Goal: Task Accomplishment & Management: Use online tool/utility

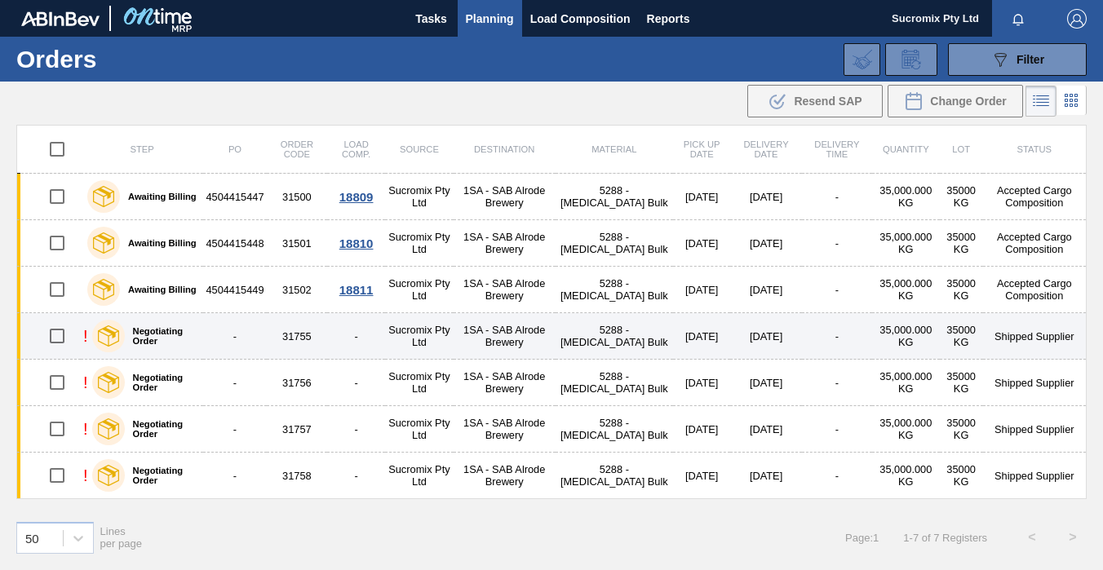
click at [309, 335] on td "31755" at bounding box center [297, 336] width 61 height 47
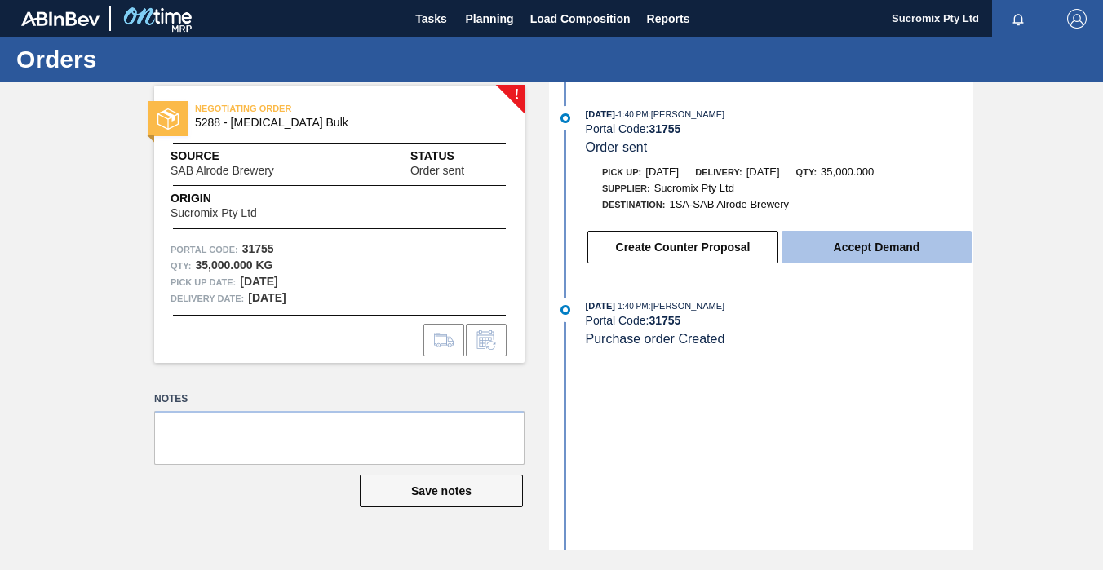
click at [871, 251] on button "Accept Demand" at bounding box center [877, 247] width 190 height 33
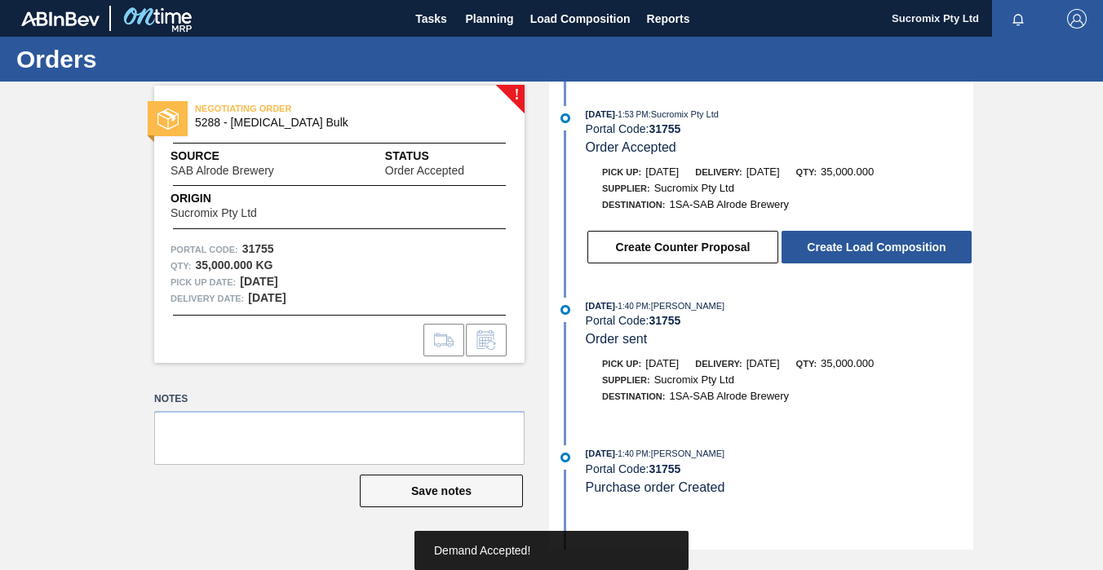
click at [871, 251] on button "Create Load Composition" at bounding box center [877, 247] width 190 height 33
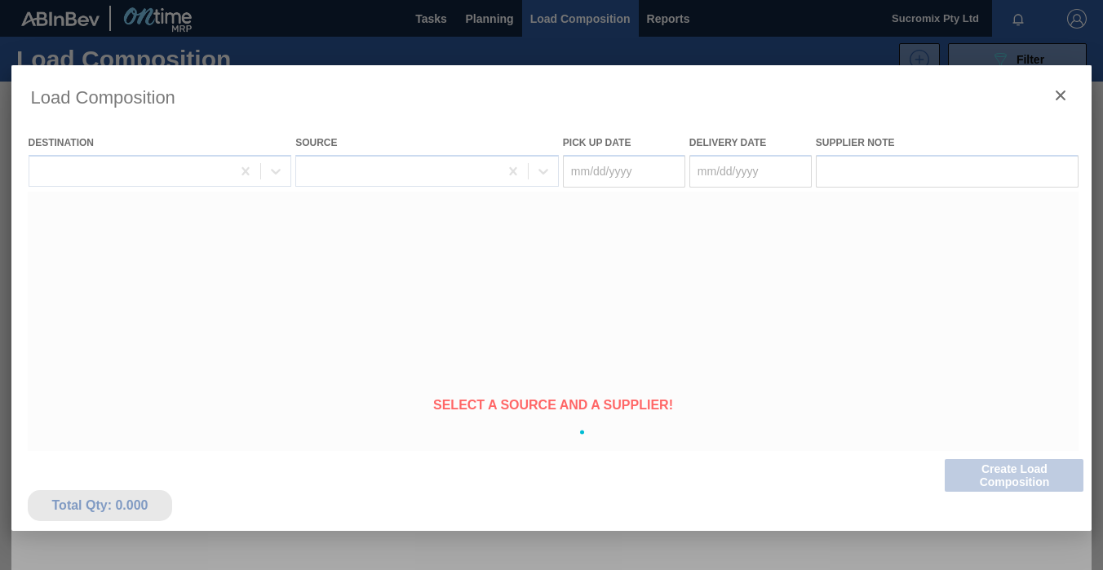
type Date "[DATE]"
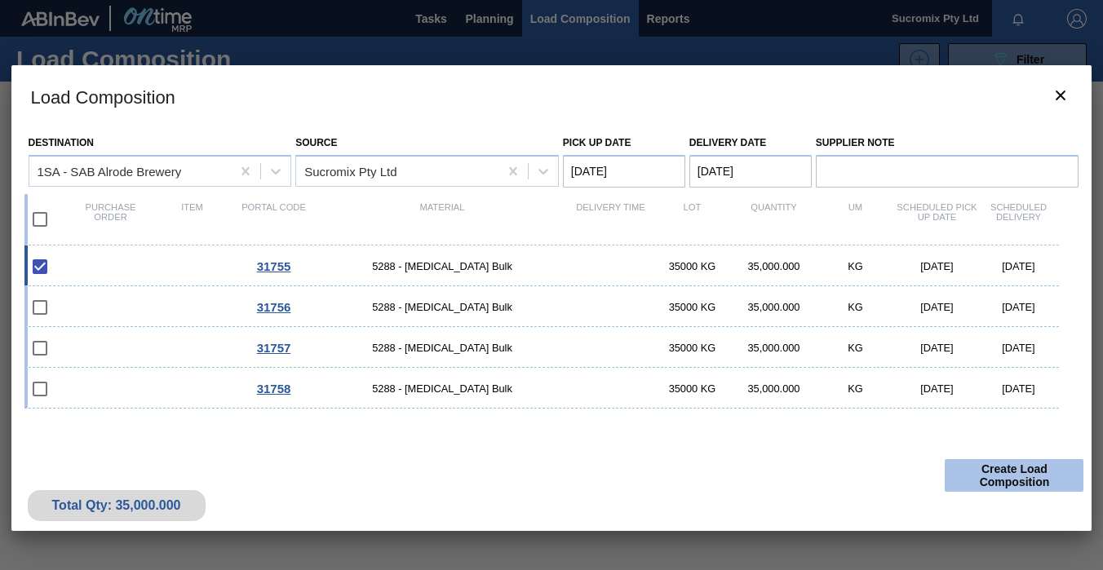
click at [1003, 475] on button "Create Load Composition" at bounding box center [1014, 475] width 139 height 33
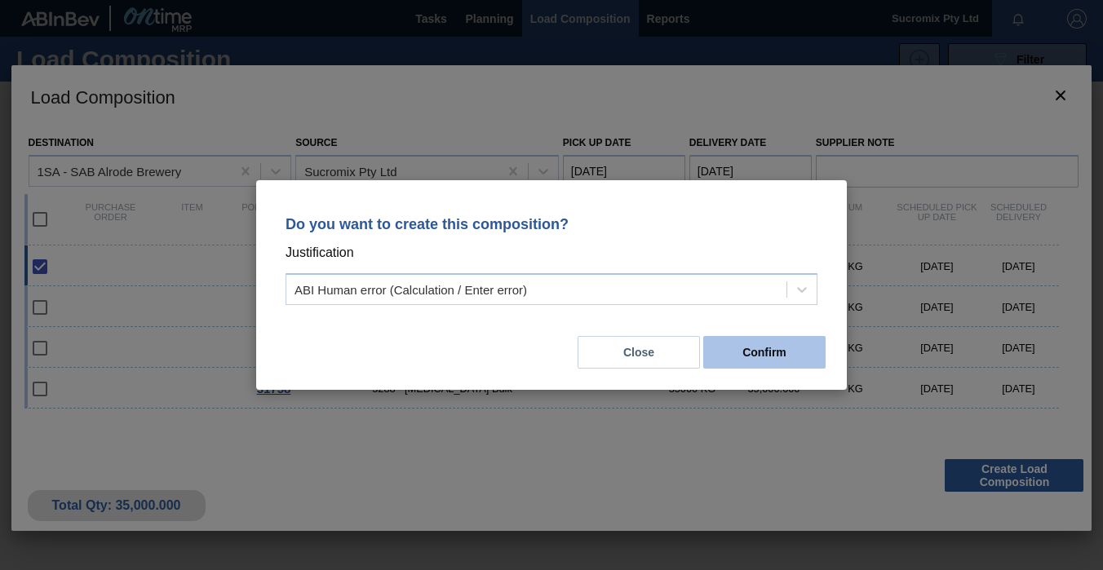
click at [777, 355] on button "Confirm" at bounding box center [764, 352] width 122 height 33
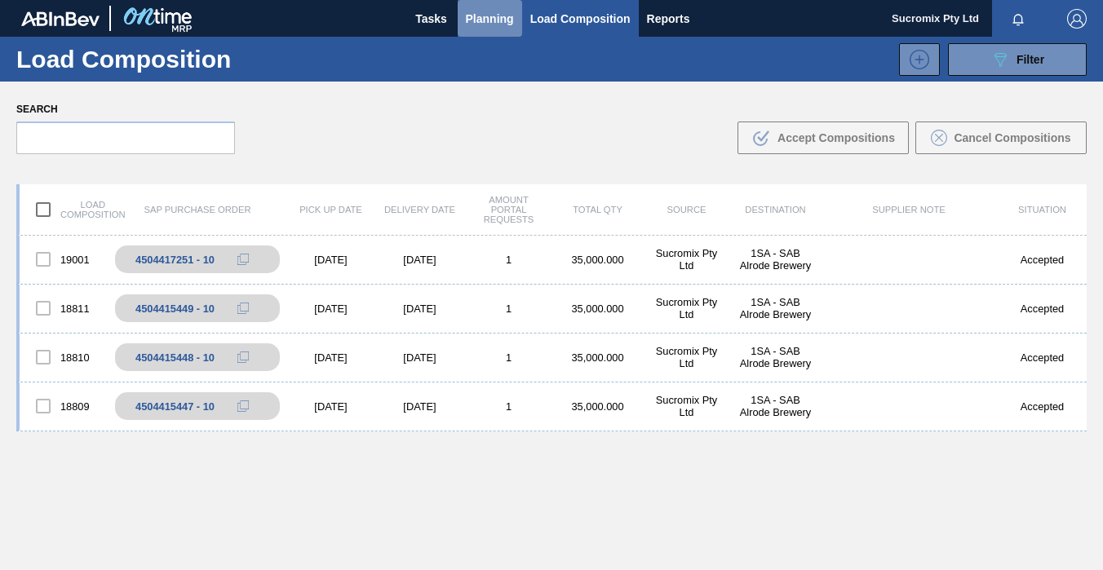
click at [483, 16] on span "Planning" at bounding box center [490, 19] width 48 height 20
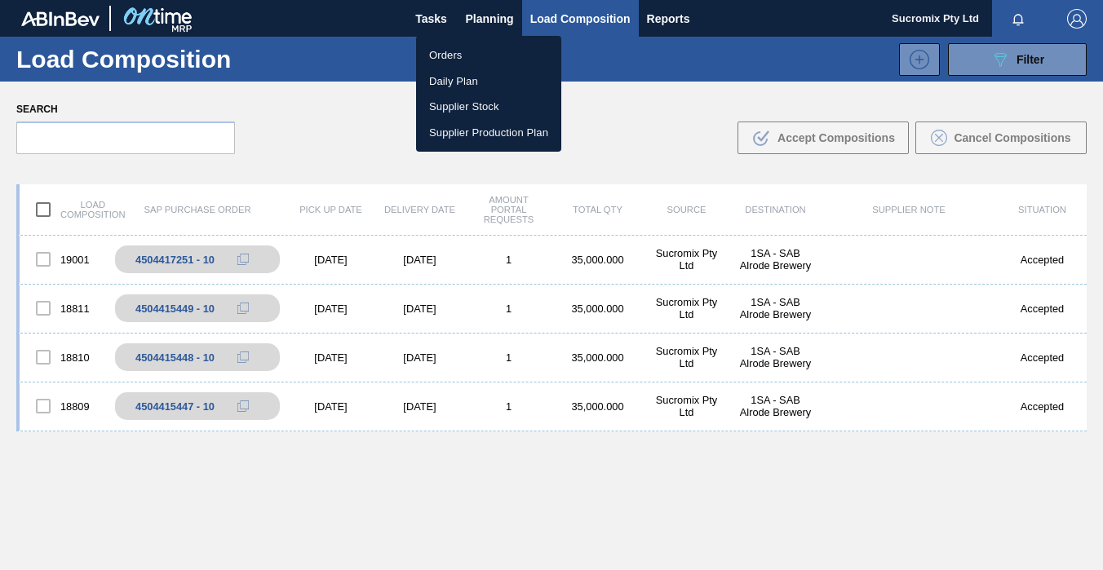
click at [446, 49] on li "Orders" at bounding box center [488, 55] width 145 height 26
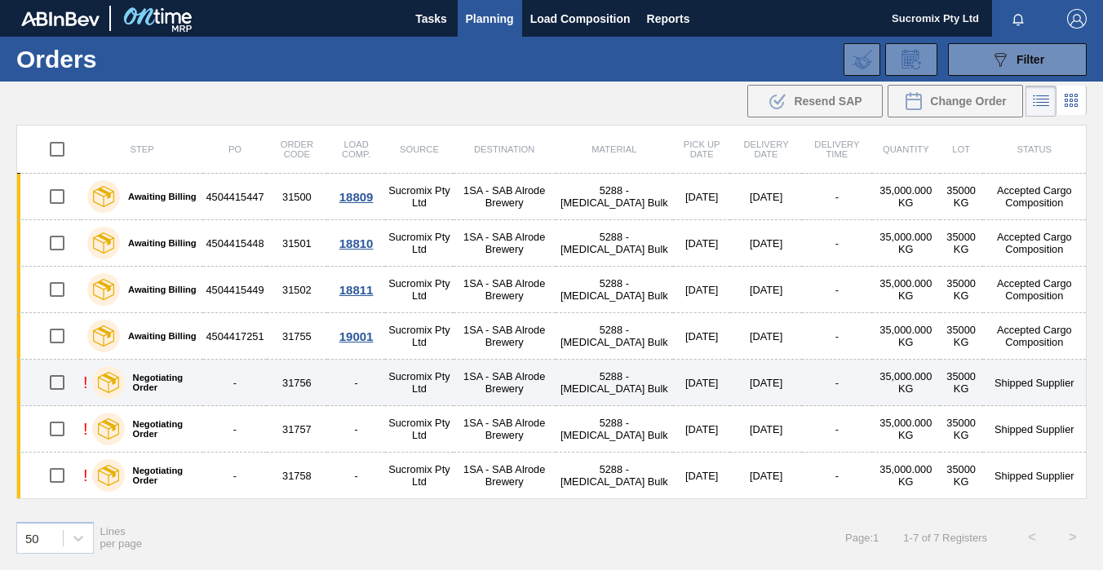
click at [301, 379] on td "31756" at bounding box center [297, 383] width 61 height 47
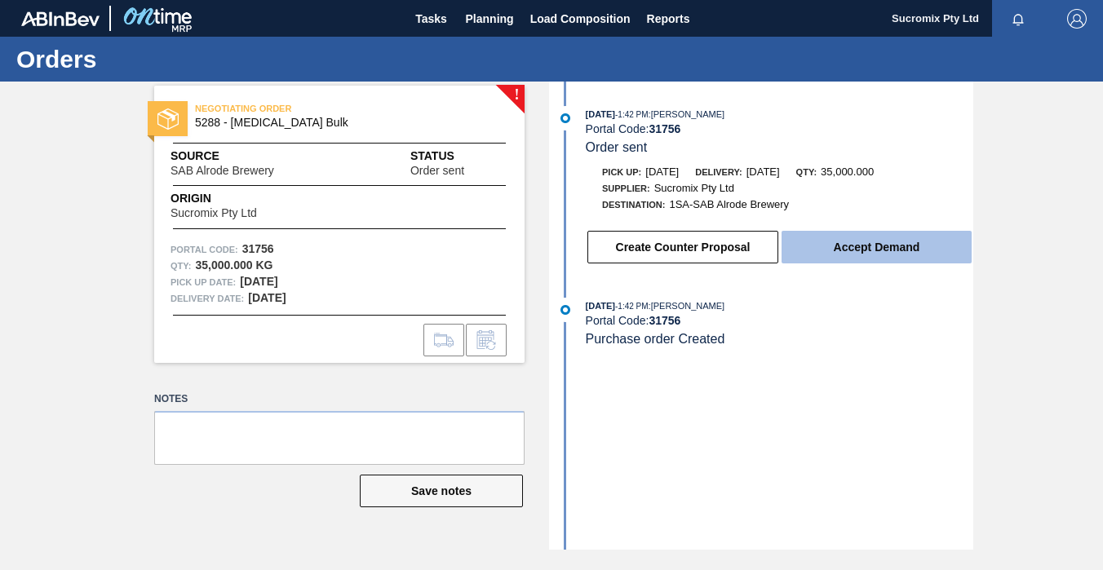
click at [871, 258] on button "Accept Demand" at bounding box center [877, 247] width 190 height 33
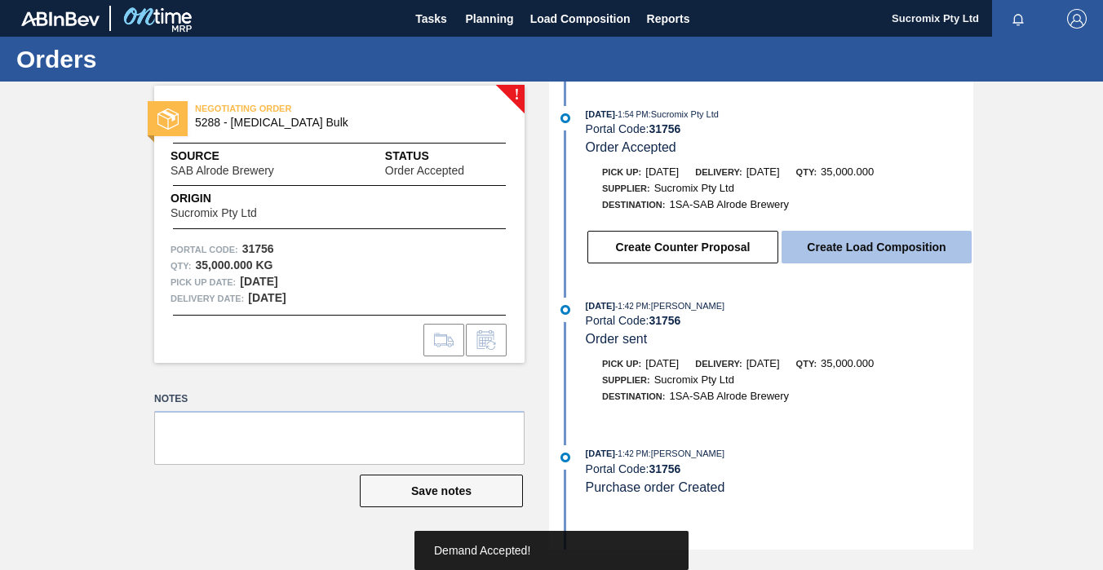
click at [879, 254] on button "Create Load Composition" at bounding box center [877, 247] width 190 height 33
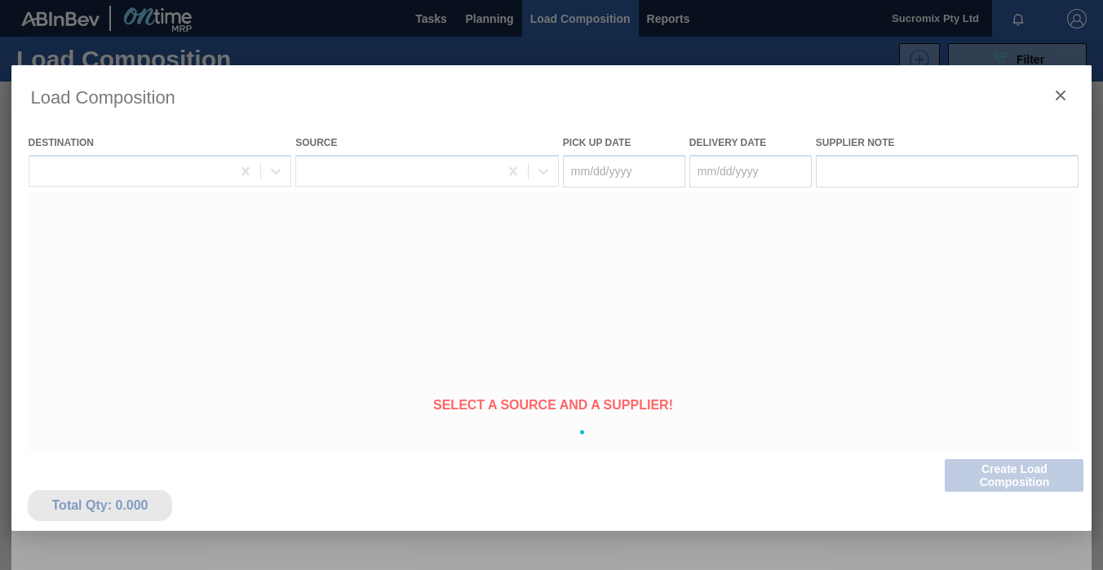
type Date "[DATE]"
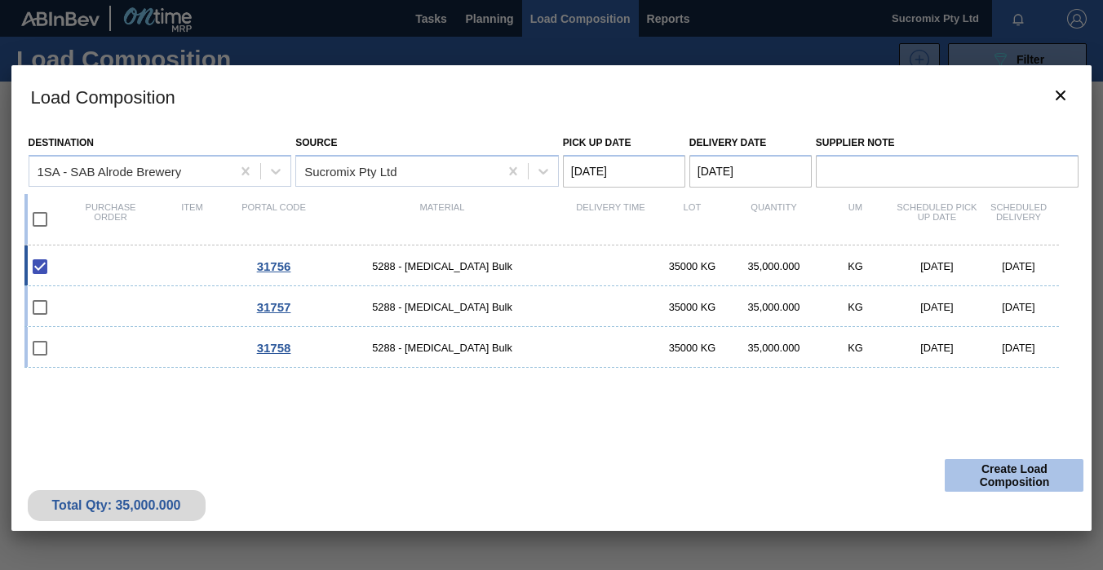
click at [1010, 467] on button "Create Load Composition" at bounding box center [1014, 475] width 139 height 33
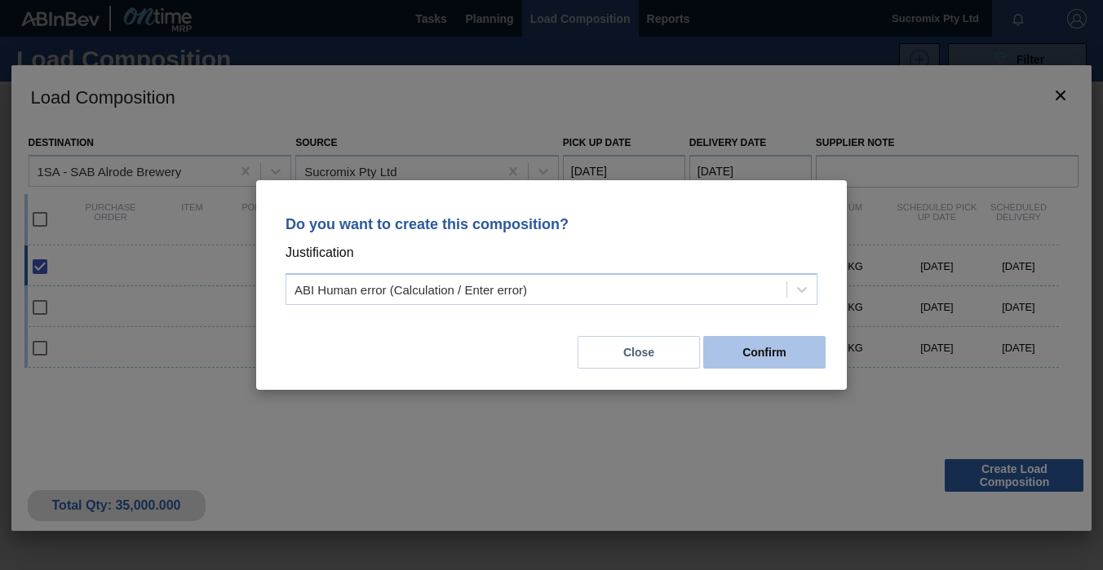
click at [757, 355] on button "Confirm" at bounding box center [764, 352] width 122 height 33
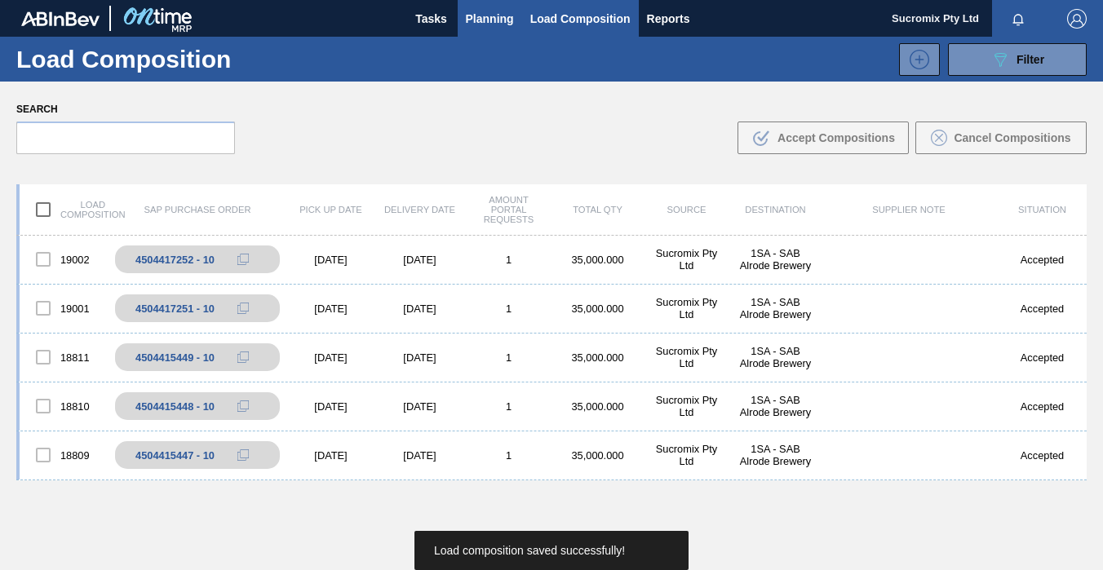
click at [490, 24] on span "Planning" at bounding box center [490, 19] width 48 height 20
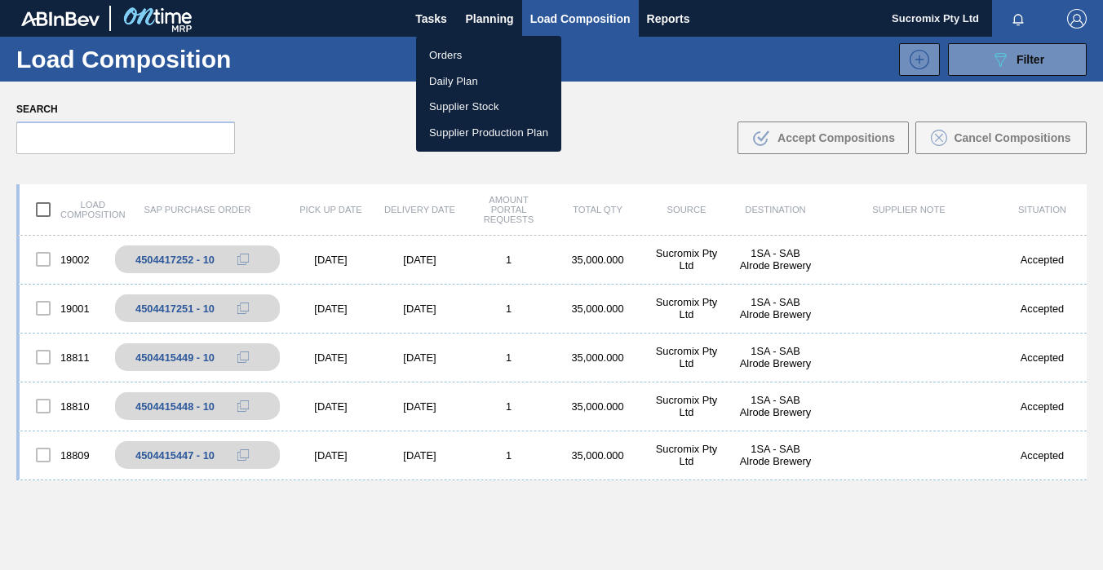
click at [475, 51] on li "Orders" at bounding box center [488, 55] width 145 height 26
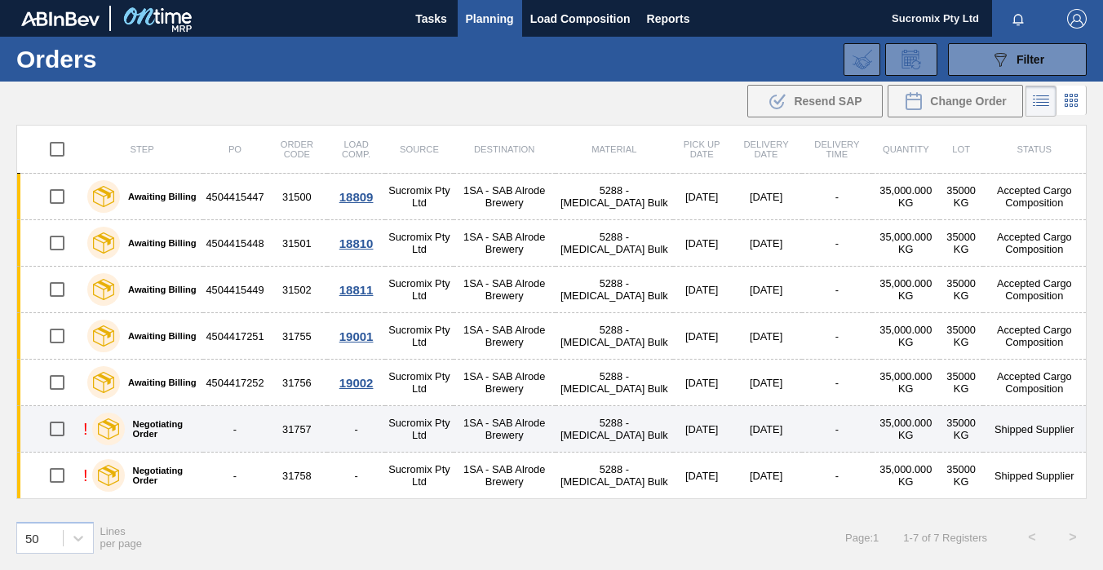
click at [256, 432] on td "-" at bounding box center [234, 429] width 63 height 47
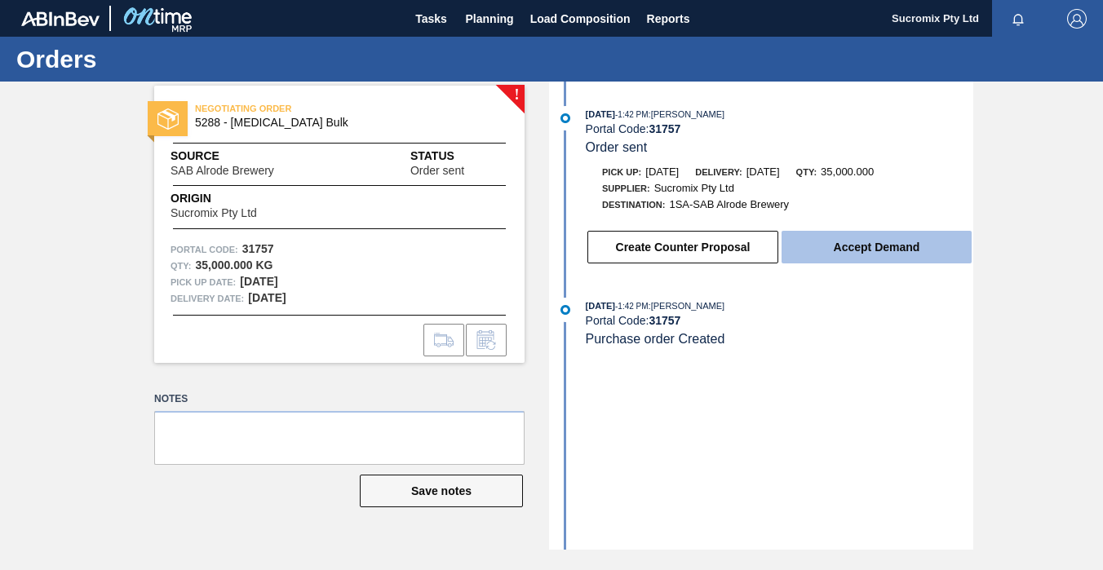
click at [871, 258] on button "Accept Demand" at bounding box center [877, 247] width 190 height 33
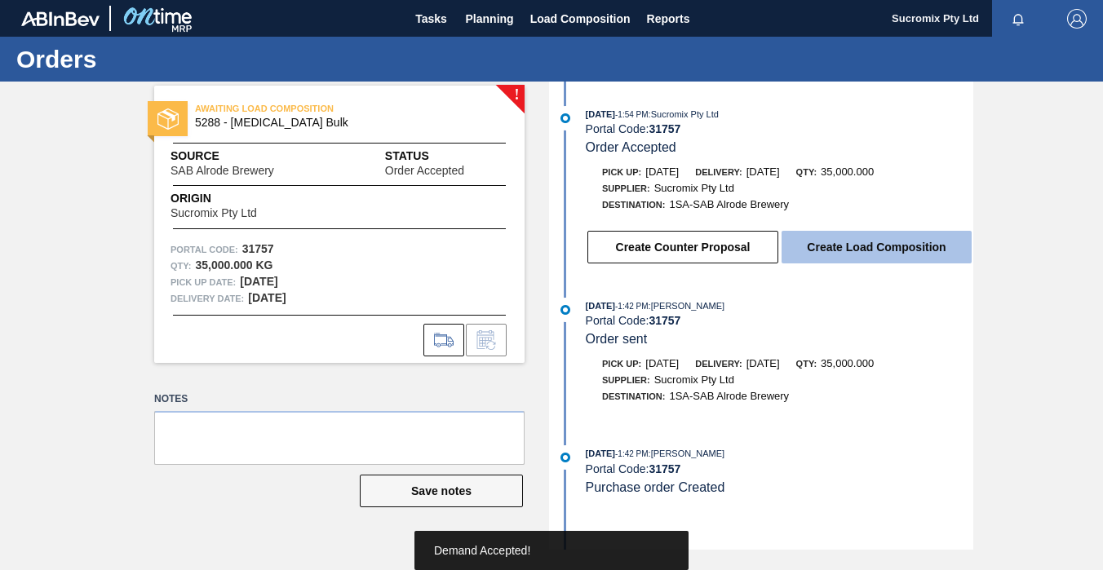
click at [869, 254] on button "Create Load Composition" at bounding box center [877, 247] width 190 height 33
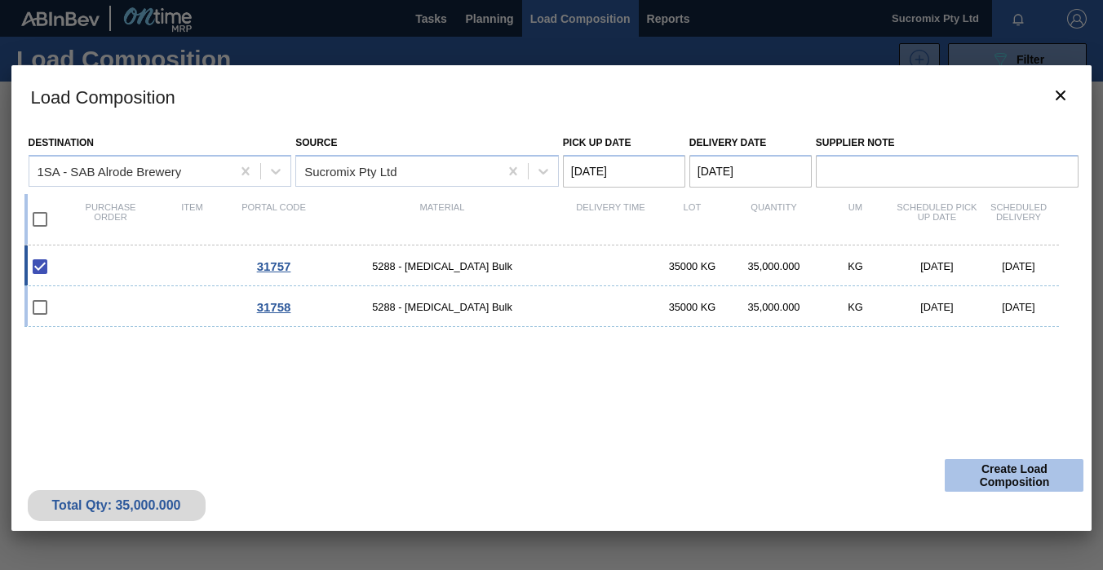
click at [995, 472] on button "Create Load Composition" at bounding box center [1014, 475] width 139 height 33
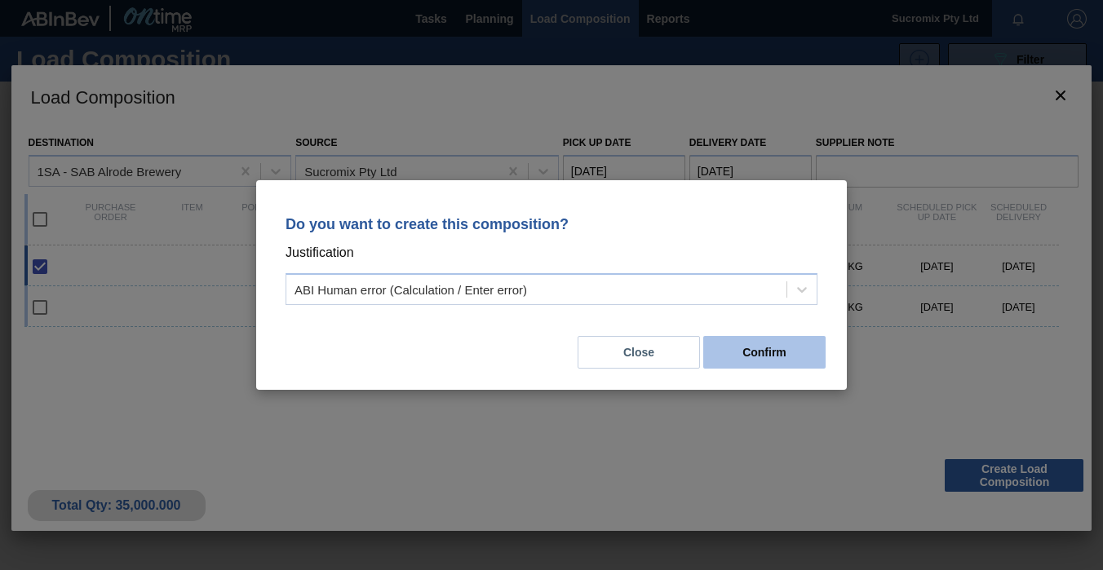
click at [757, 346] on button "Confirm" at bounding box center [764, 352] width 122 height 33
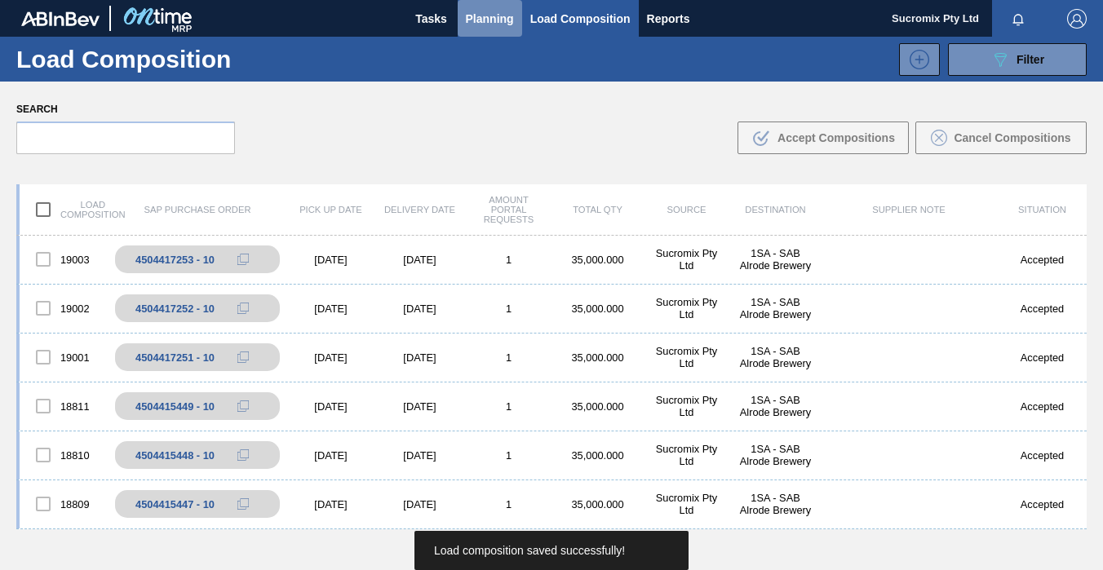
click at [488, 16] on span "Planning" at bounding box center [490, 19] width 48 height 20
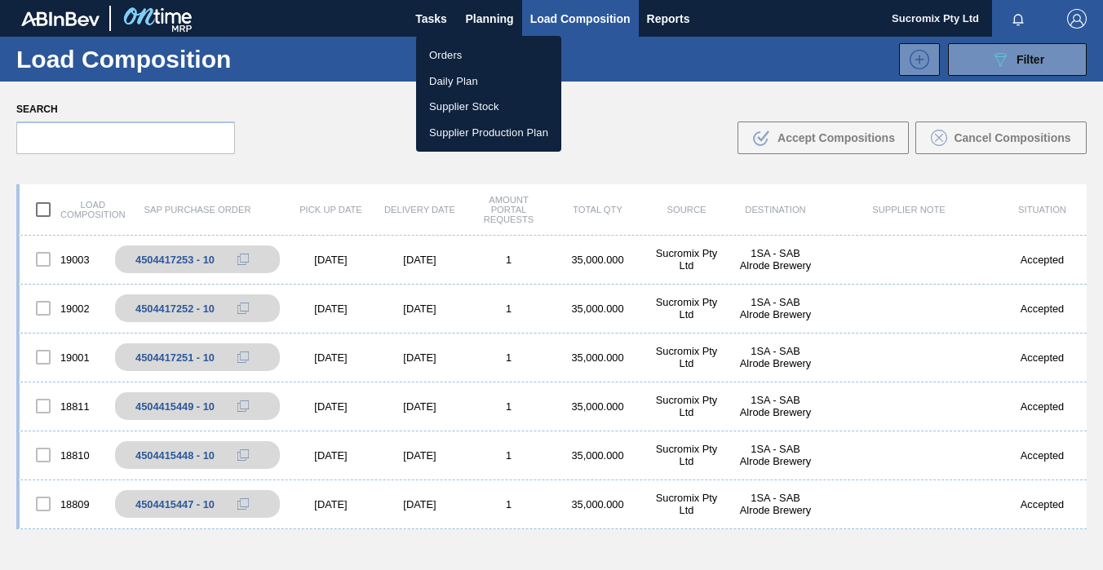
click at [451, 56] on li "Orders" at bounding box center [488, 55] width 145 height 26
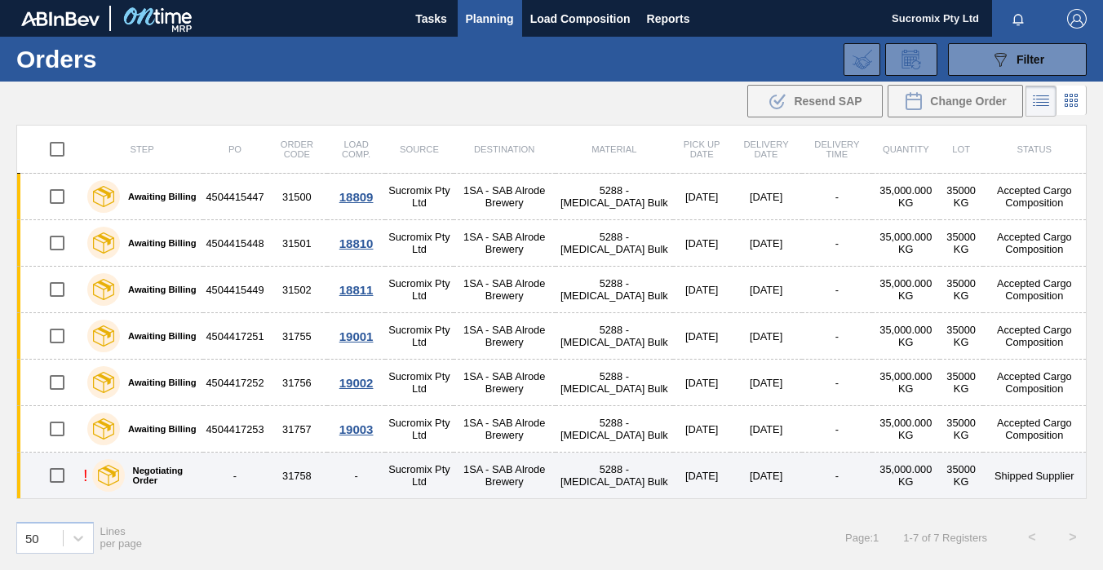
click at [260, 472] on td "-" at bounding box center [234, 476] width 63 height 47
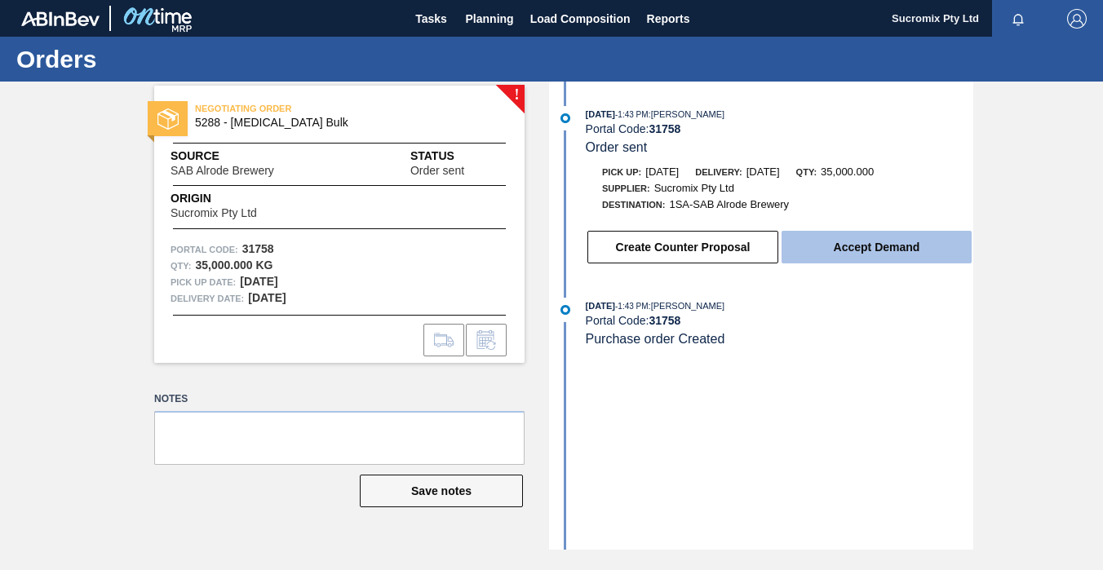
click at [840, 242] on button "Accept Demand" at bounding box center [877, 247] width 190 height 33
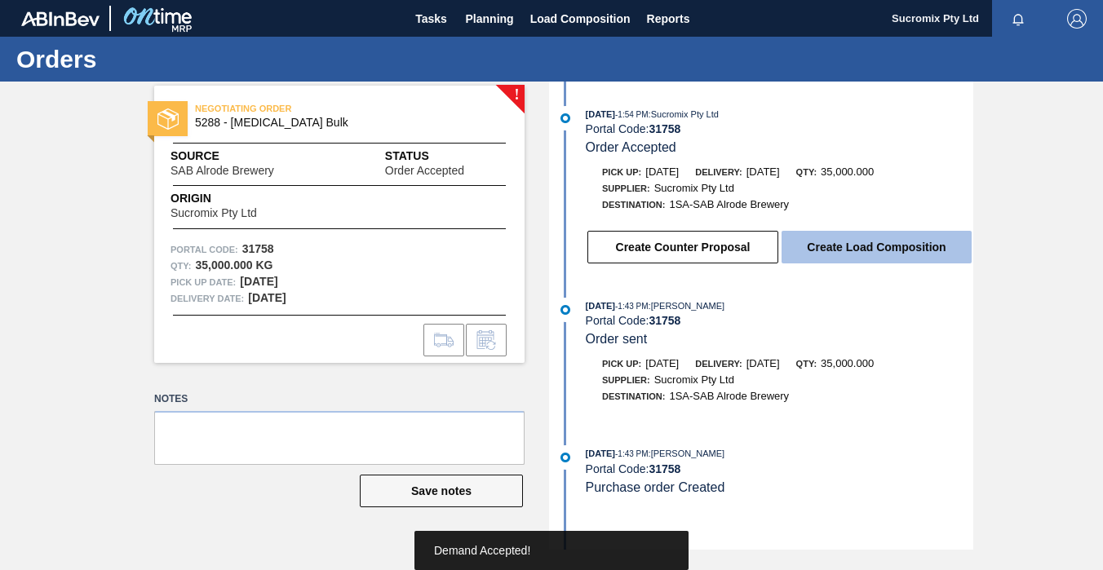
click at [875, 259] on button "Create Load Composition" at bounding box center [877, 247] width 190 height 33
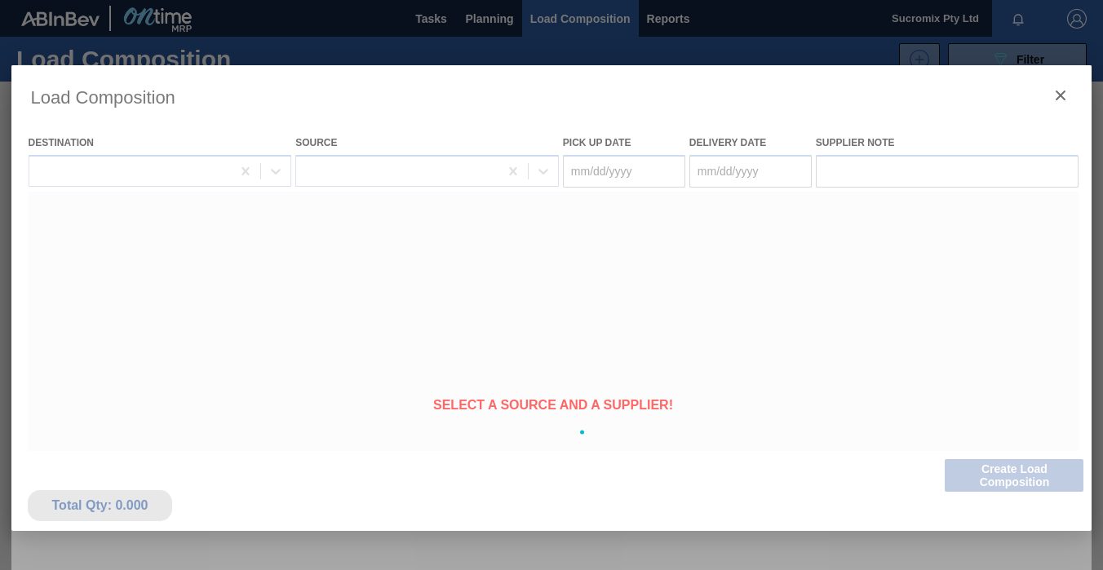
type Date "[DATE]"
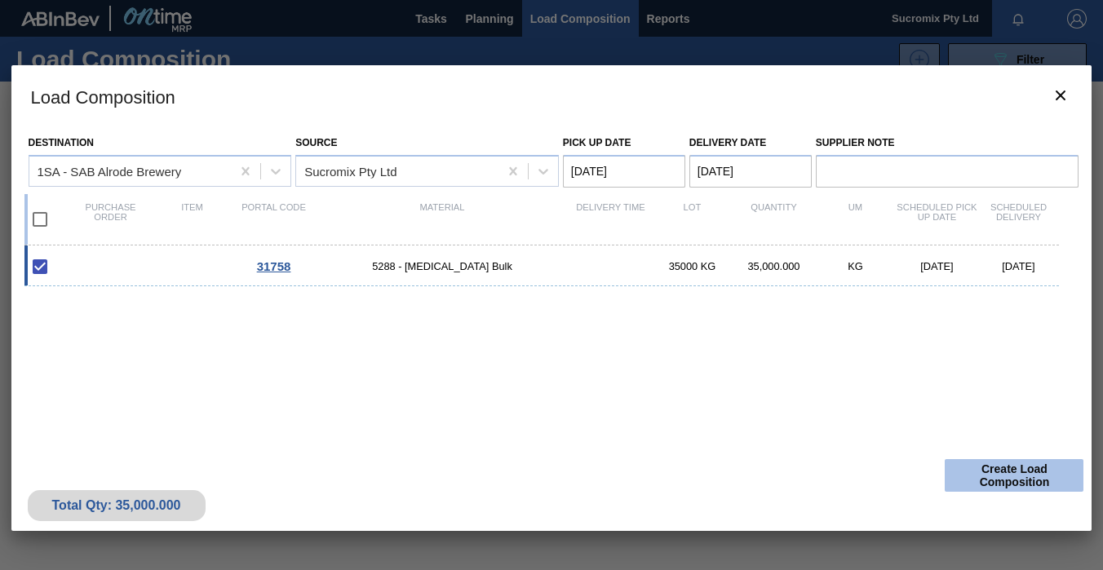
click at [1004, 470] on button "Create Load Composition" at bounding box center [1014, 475] width 139 height 33
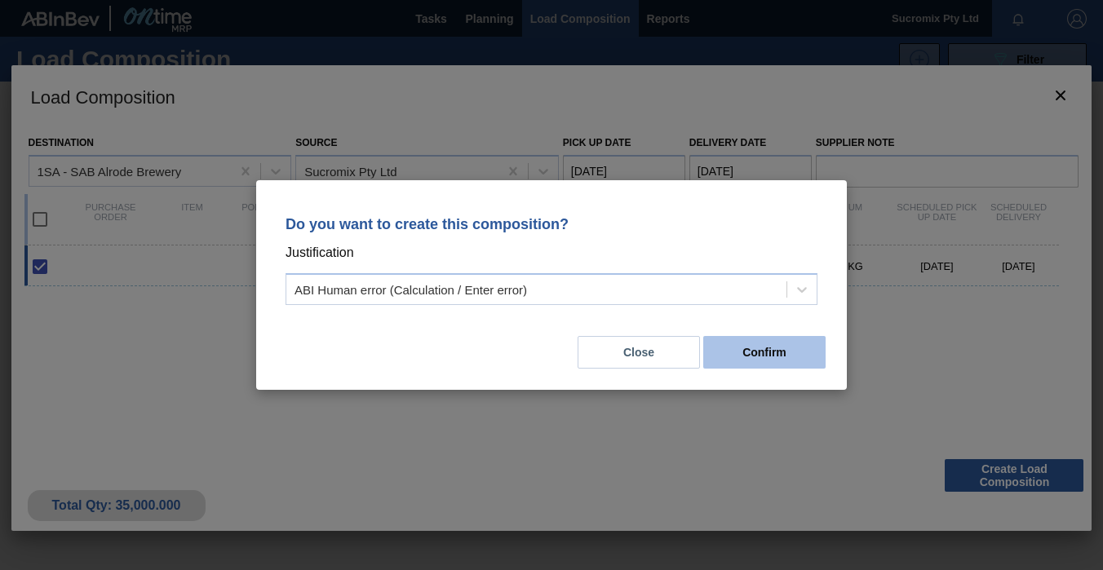
click at [762, 347] on button "Confirm" at bounding box center [764, 352] width 122 height 33
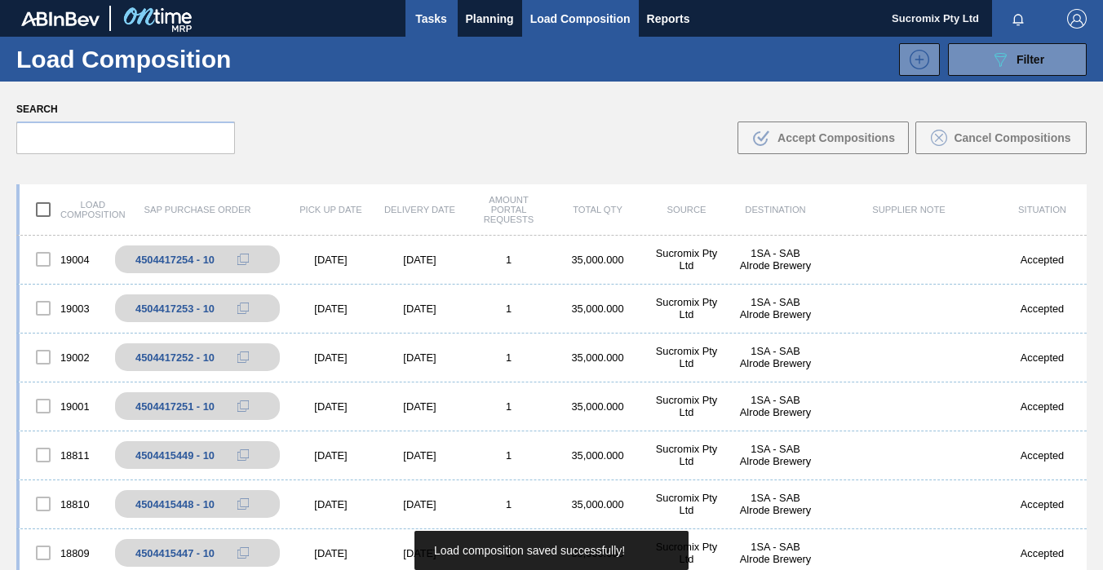
click at [432, 13] on span "Tasks" at bounding box center [432, 19] width 36 height 20
